Goal: Information Seeking & Learning: Learn about a topic

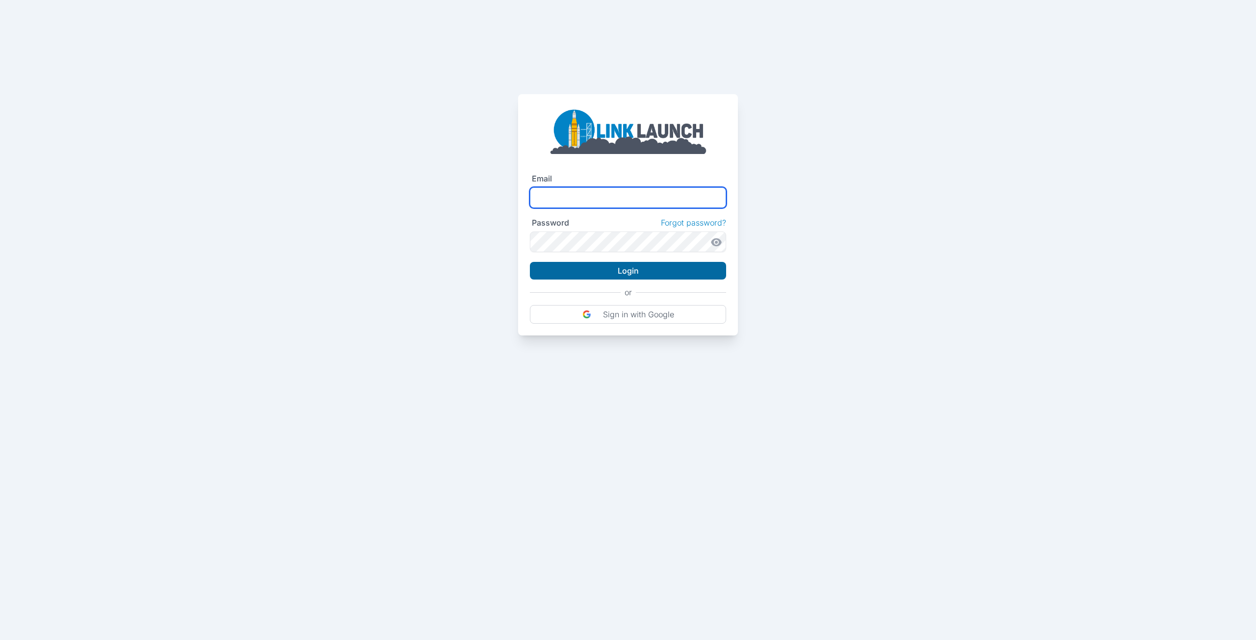
type input "**********"
click at [577, 270] on button "Login" at bounding box center [628, 271] width 196 height 18
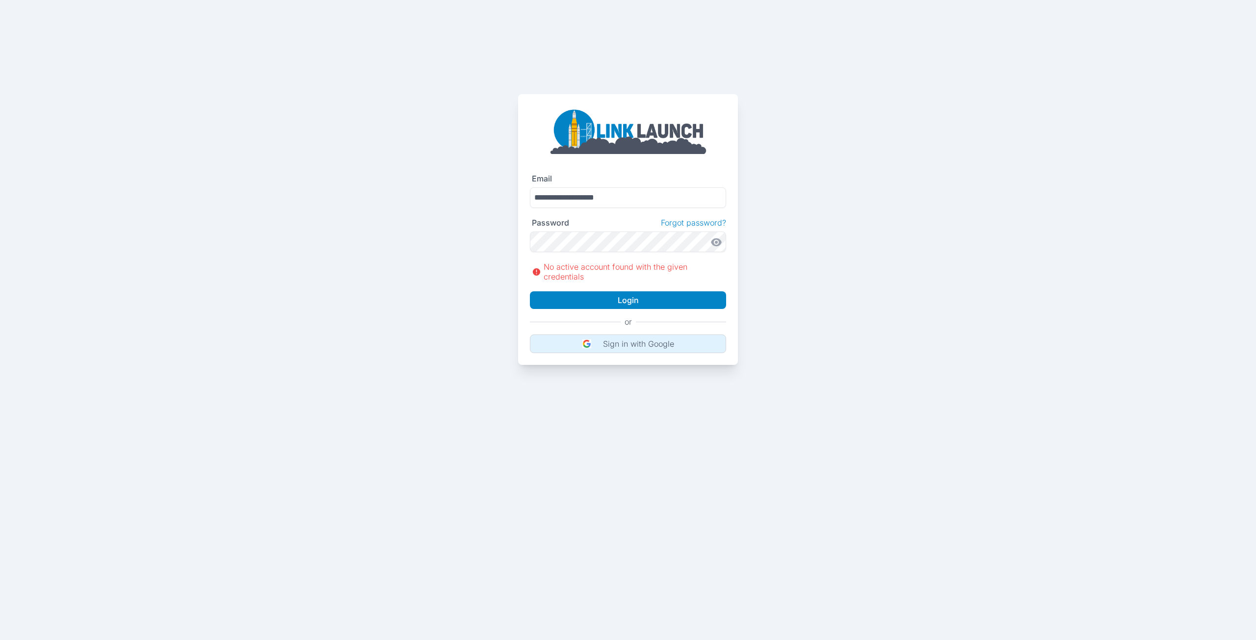
click at [590, 343] on img at bounding box center [587, 344] width 9 height 9
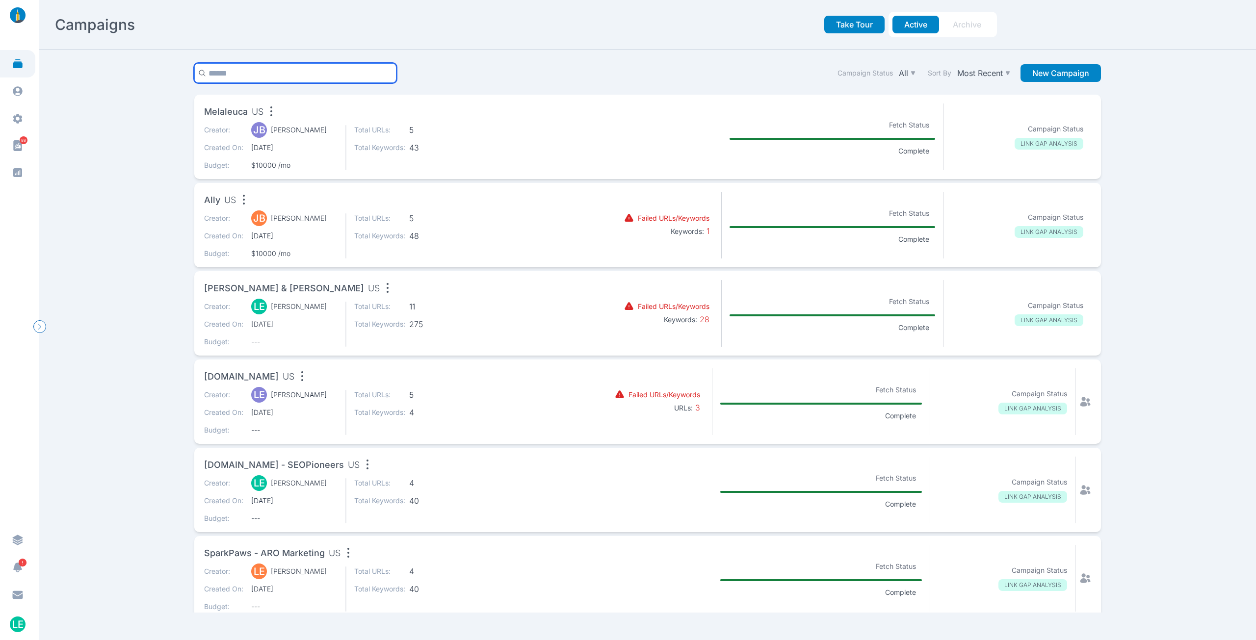
click at [280, 79] on input "text" at bounding box center [295, 73] width 202 height 20
type input "*******"
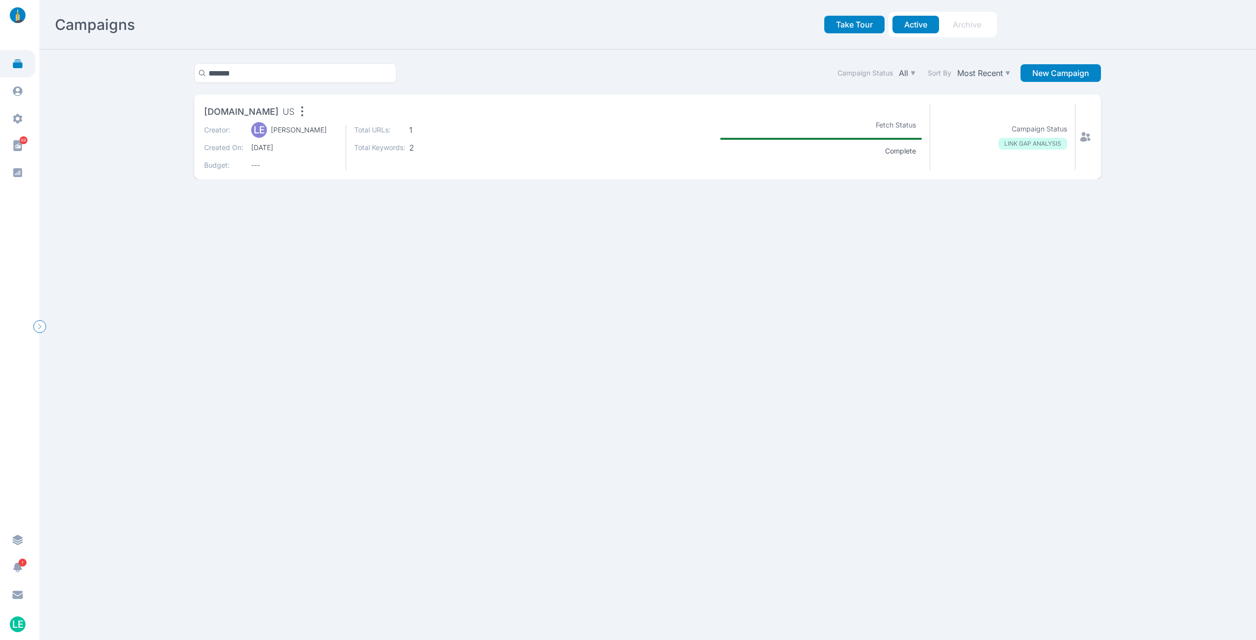
click at [297, 142] on div "Creator: LE [PERSON_NAME] Created On: [DATE] Budget: ---" at bounding box center [270, 147] width 133 height 45
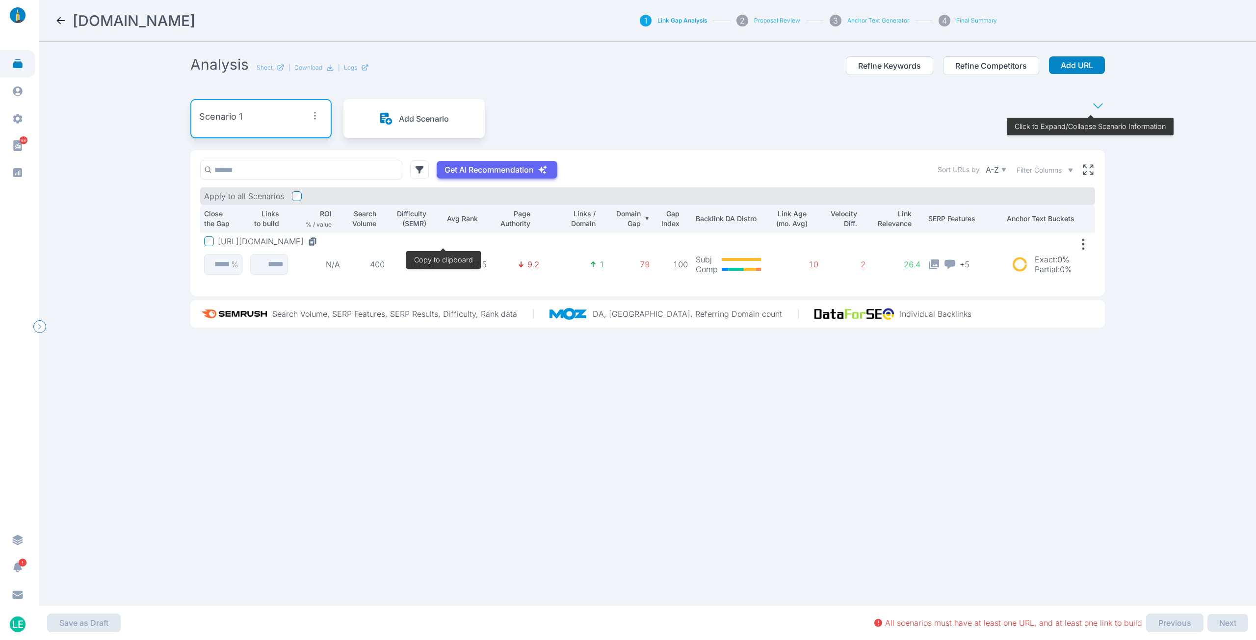
click at [318, 241] on icon at bounding box center [313, 242] width 10 height 10
click at [321, 238] on button "[URL][DOMAIN_NAME]" at bounding box center [270, 242] width 104 height 10
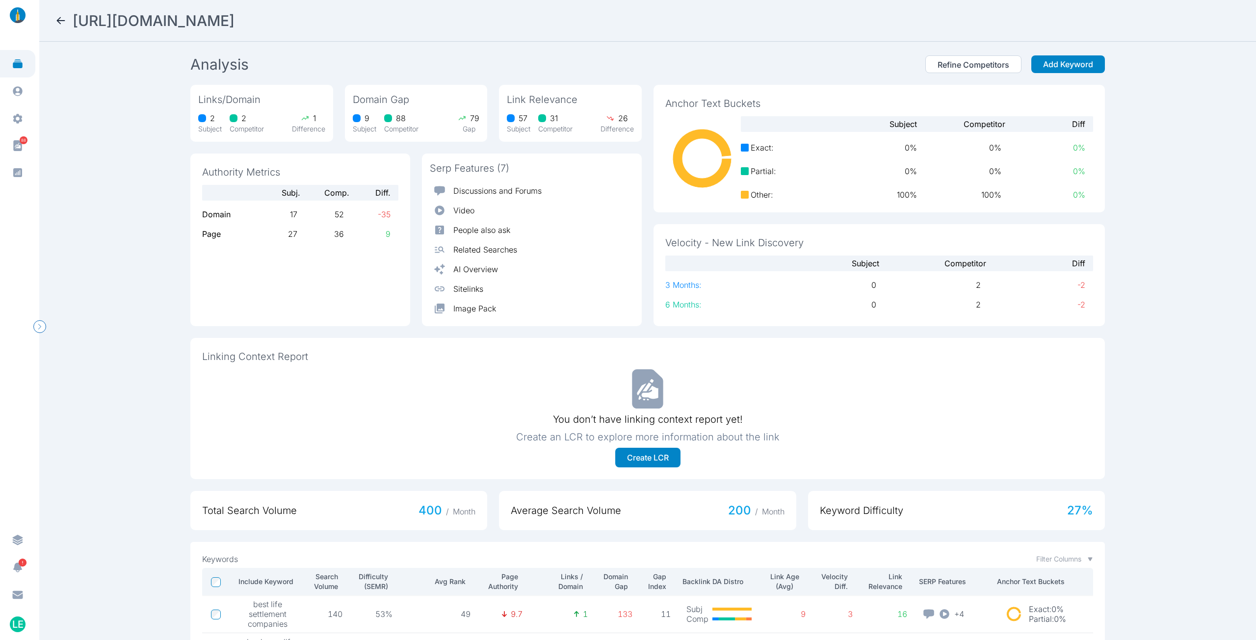
click at [59, 20] on icon at bounding box center [61, 21] width 12 height 12
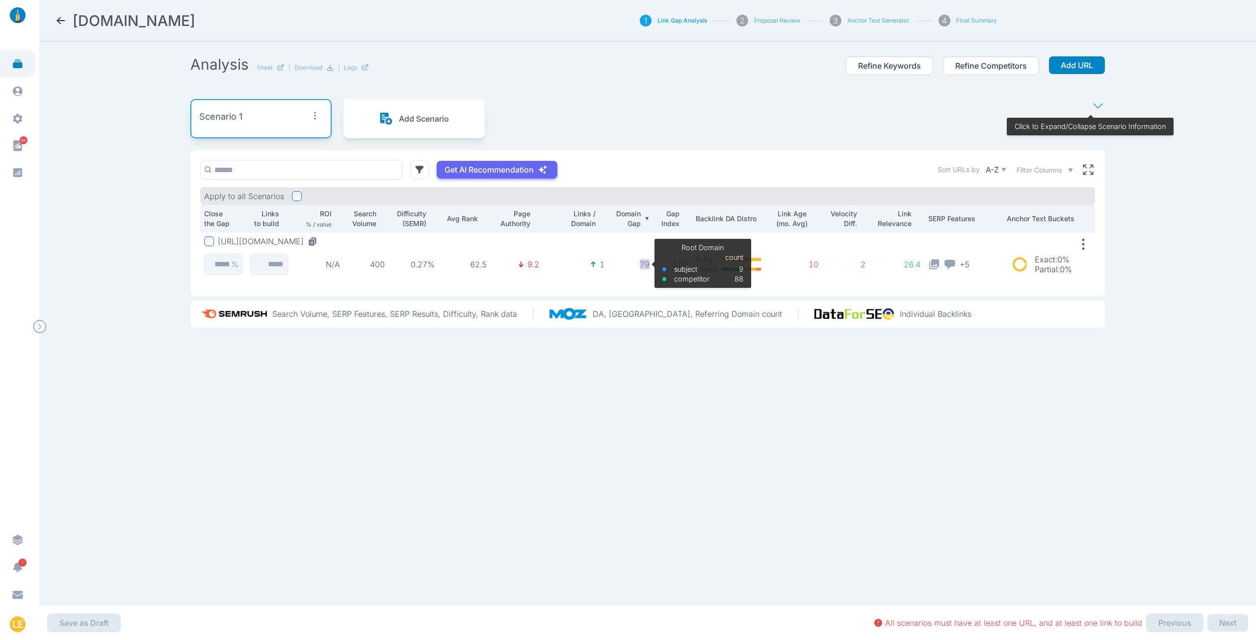
drag, startPoint x: 630, startPoint y: 264, endPoint x: 644, endPoint y: 264, distance: 13.7
click at [644, 264] on p "79" at bounding box center [631, 265] width 37 height 10
drag, startPoint x: 284, startPoint y: 195, endPoint x: 182, endPoint y: 194, distance: 102.1
click at [182, 194] on section "Analysis Sheet | Download | Logs Refine Keywords Refine Competitors Add URL Sce…" at bounding box center [648, 324] width 942 height 564
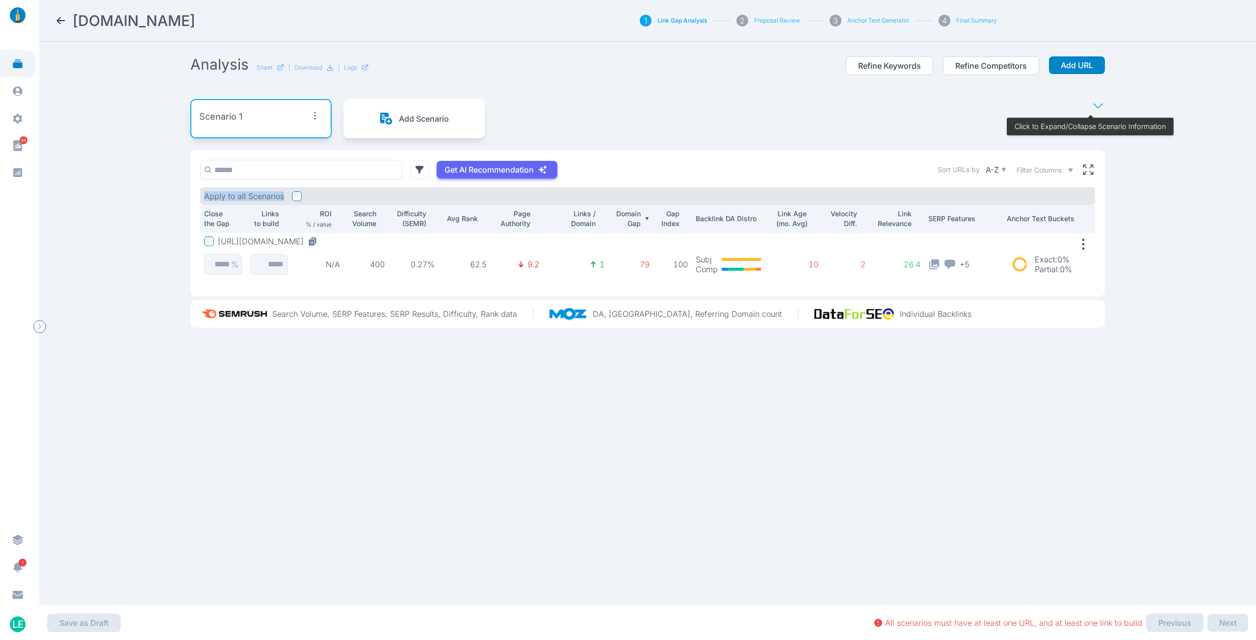
drag, startPoint x: 284, startPoint y: 196, endPoint x: 179, endPoint y: 187, distance: 105.9
click at [179, 187] on section "Analysis Sheet | Download | Logs Refine Keywords Refine Competitors Add URL Sce…" at bounding box center [648, 324] width 942 height 564
drag, startPoint x: 646, startPoint y: 263, endPoint x: 623, endPoint y: 266, distance: 23.2
click at [623, 266] on td "79 Root Domain subject competitor count 9 88" at bounding box center [631, 257] width 45 height 48
click at [623, 266] on p "79" at bounding box center [631, 265] width 37 height 10
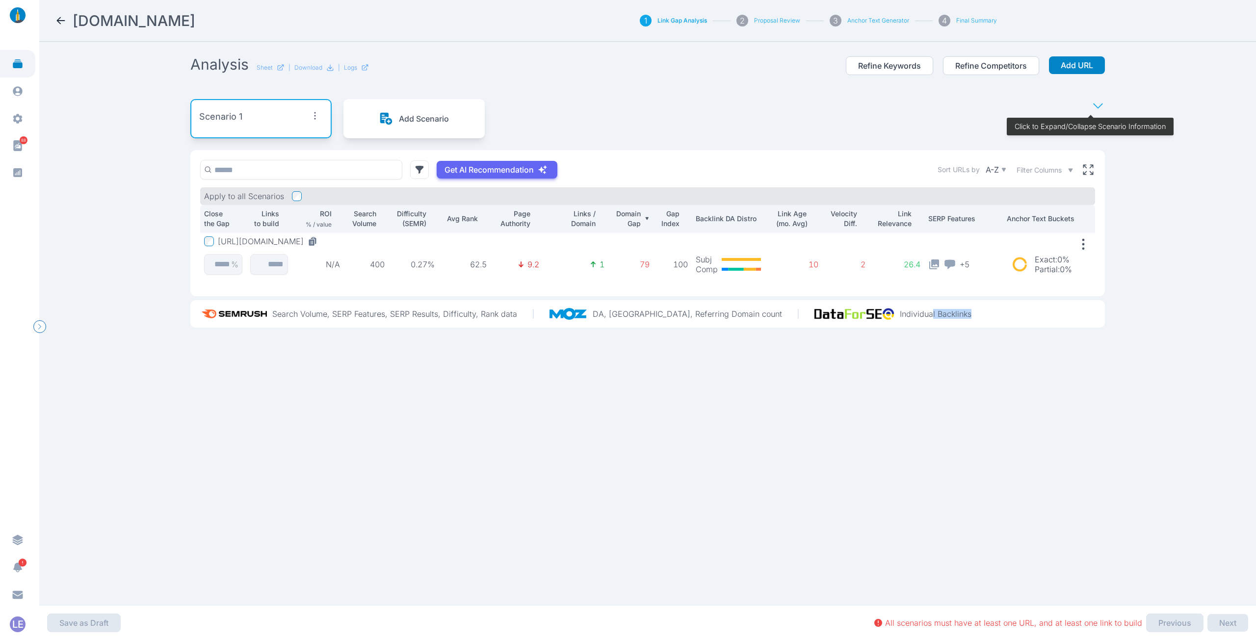
drag, startPoint x: 913, startPoint y: 314, endPoint x: 855, endPoint y: 314, distance: 58.4
click at [855, 314] on section "Search Volume, SERP Features, SERP Results, Difficulty, Rank data DA, PA, Refer…" at bounding box center [647, 313] width 915 height 27
